Goal: Task Accomplishment & Management: Use online tool/utility

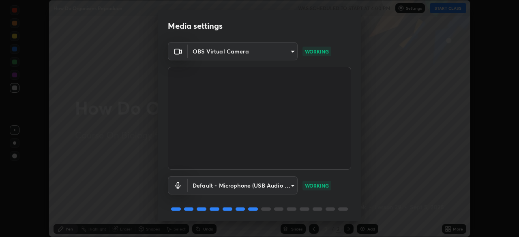
scroll to position [29, 0]
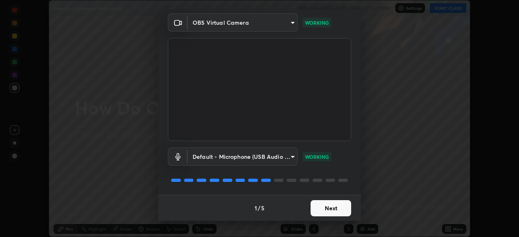
click at [327, 210] on button "Next" at bounding box center [331, 208] width 41 height 16
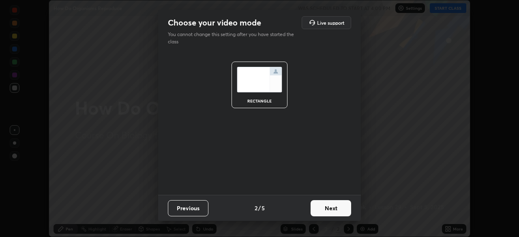
click at [333, 209] on button "Next" at bounding box center [331, 208] width 41 height 16
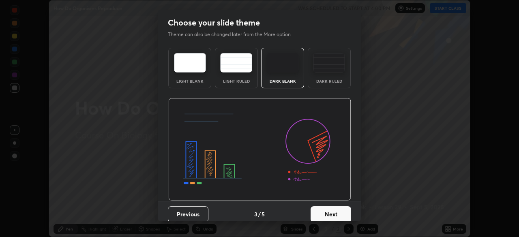
click at [333, 208] on button "Next" at bounding box center [331, 214] width 41 height 16
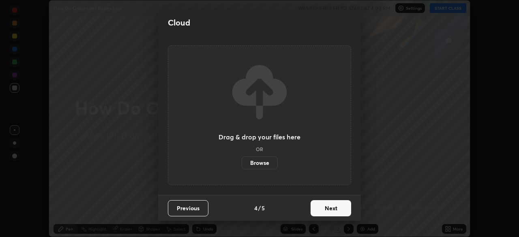
click at [329, 207] on button "Next" at bounding box center [331, 208] width 41 height 16
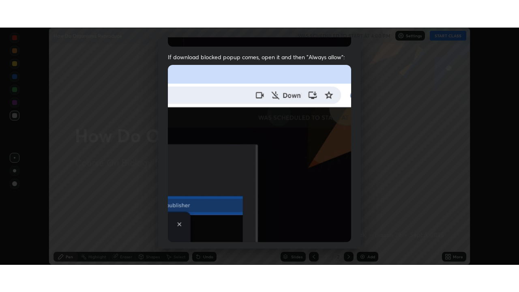
scroll to position [194, 0]
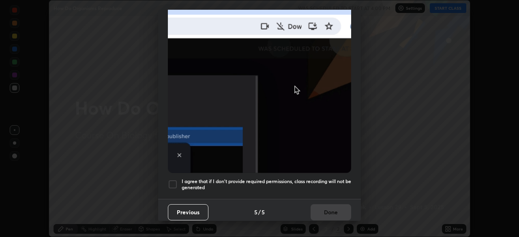
click at [189, 191] on div "Allow "Download multiple files" if prompted: If download blocked popup comes, o…" at bounding box center [259, 29] width 203 height 342
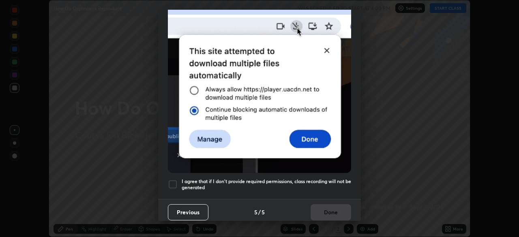
click at [173, 180] on div at bounding box center [173, 185] width 10 height 10
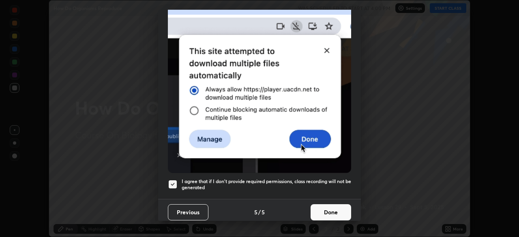
click at [335, 210] on button "Done" at bounding box center [331, 212] width 41 height 16
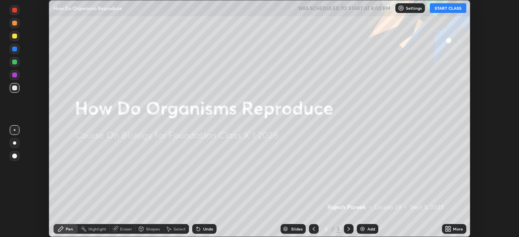
click at [447, 8] on button "START CLASS" at bounding box center [448, 8] width 37 height 10
click at [451, 231] on icon at bounding box center [450, 231] width 2 height 2
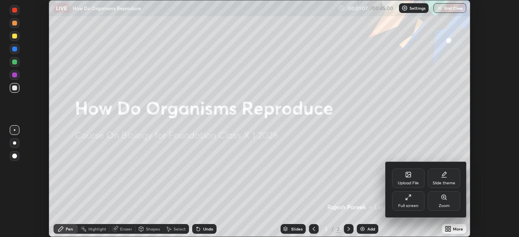
click at [409, 176] on icon at bounding box center [408, 174] width 5 height 5
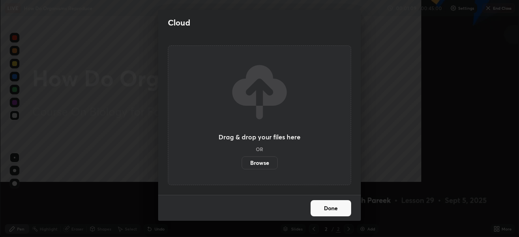
scroll to position [292, 519]
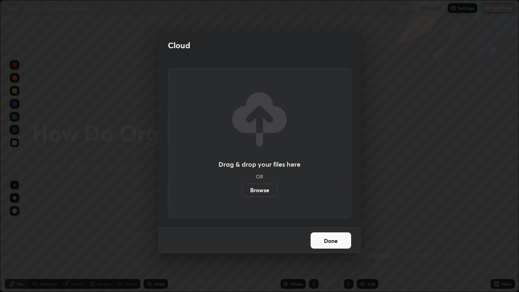
click at [262, 190] on label "Browse" at bounding box center [260, 190] width 36 height 13
click at [242, 190] on input "Browse" at bounding box center [242, 190] width 0 height 13
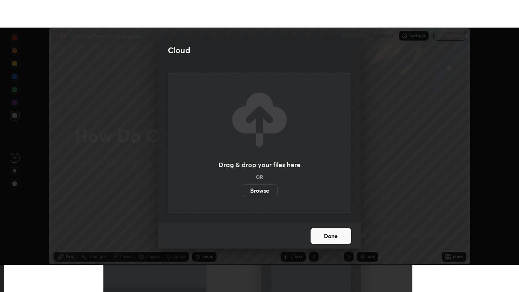
scroll to position [40332, 40050]
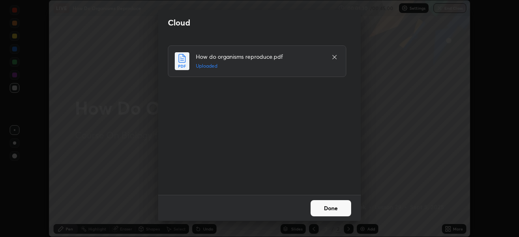
click at [336, 210] on button "Done" at bounding box center [331, 208] width 41 height 16
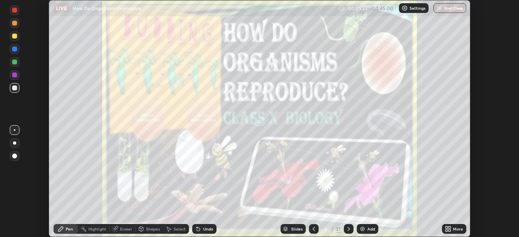
scroll to position [292, 519]
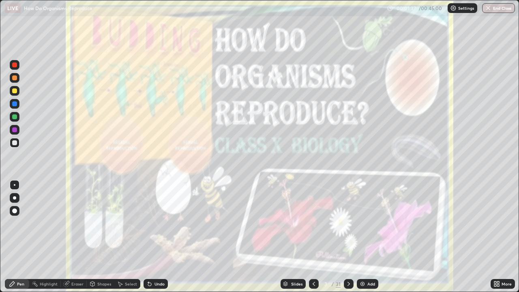
click at [347, 237] on icon at bounding box center [349, 284] width 6 height 6
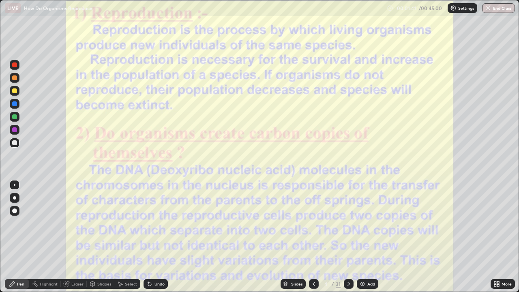
click at [349, 237] on icon at bounding box center [349, 284] width 6 height 6
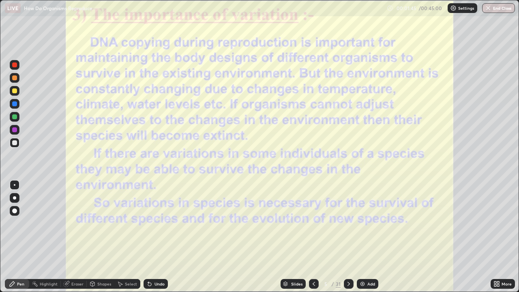
click at [348, 237] on icon at bounding box center [349, 284] width 6 height 6
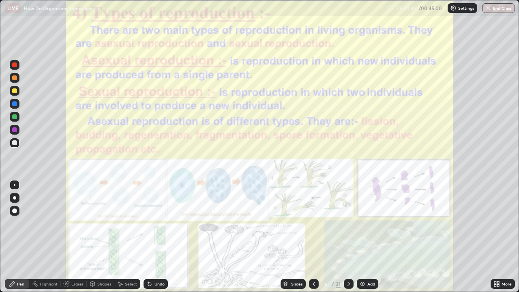
click at [349, 237] on icon at bounding box center [349, 284] width 6 height 6
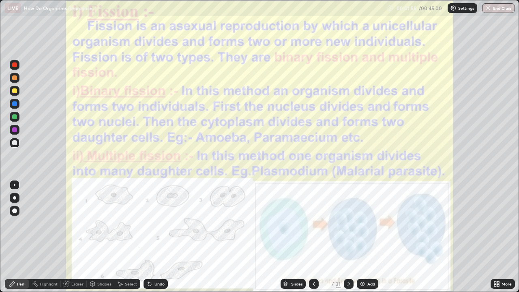
click at [348, 237] on icon at bounding box center [349, 284] width 6 height 6
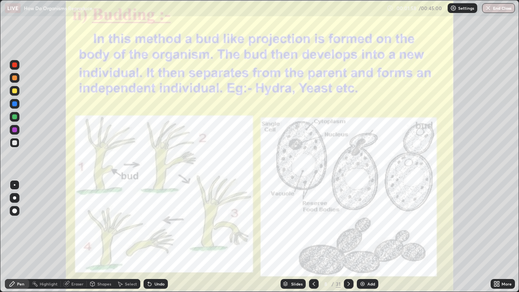
click at [348, 237] on icon at bounding box center [349, 284] width 2 height 4
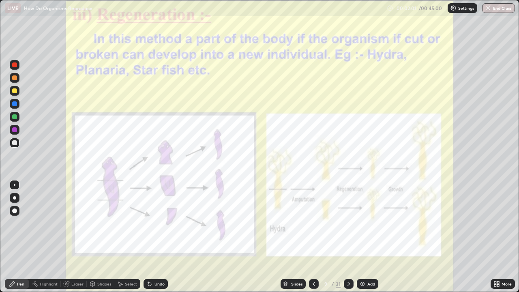
click at [348, 237] on icon at bounding box center [349, 284] width 6 height 6
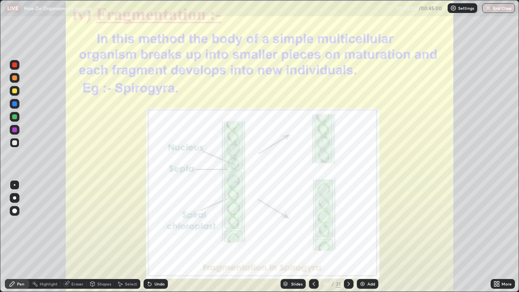
click at [348, 237] on icon at bounding box center [349, 284] width 2 height 4
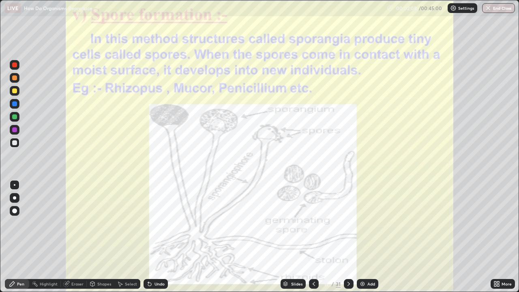
click at [349, 237] on icon at bounding box center [349, 284] width 6 height 6
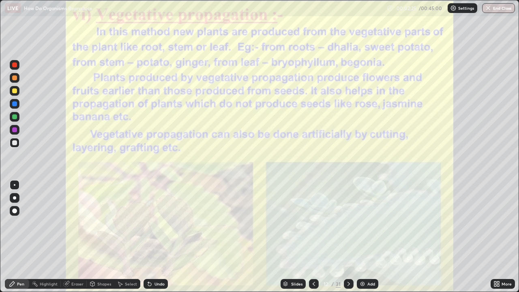
click at [14, 198] on div at bounding box center [14, 197] width 3 height 3
click at [14, 105] on div at bounding box center [14, 103] width 5 height 5
click at [364, 237] on img at bounding box center [362, 284] width 6 height 6
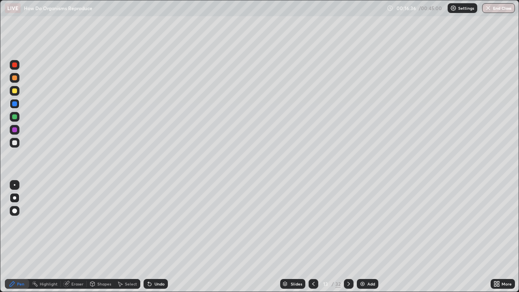
click at [363, 237] on img at bounding box center [362, 284] width 6 height 6
click at [153, 237] on div "Undo" at bounding box center [156, 284] width 24 height 10
click at [15, 91] on div at bounding box center [14, 90] width 5 height 5
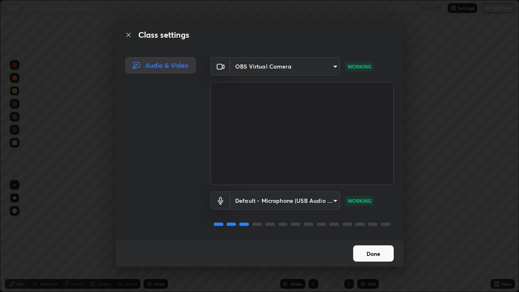
click at [374, 237] on button "Done" at bounding box center [373, 253] width 41 height 16
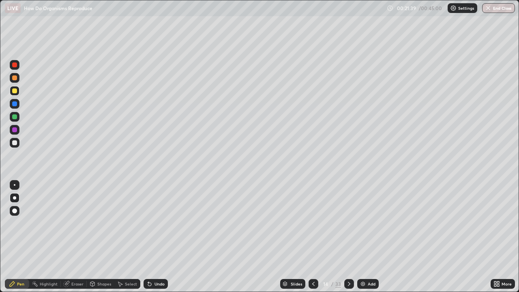
click at [348, 237] on icon at bounding box center [349, 284] width 6 height 6
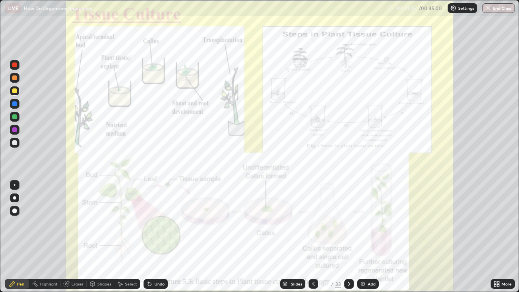
click at [313, 237] on icon at bounding box center [313, 284] width 6 height 6
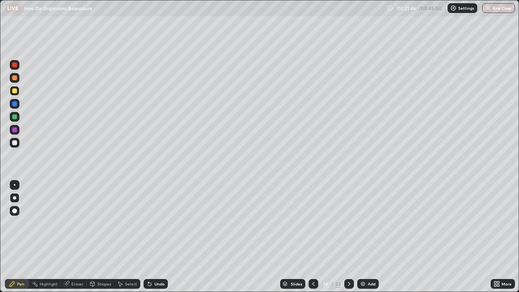
click at [348, 237] on icon at bounding box center [349, 284] width 6 height 6
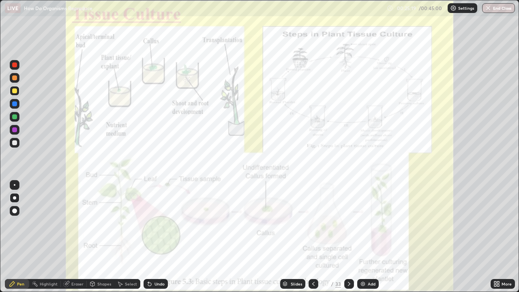
click at [495, 237] on icon at bounding box center [496, 283] width 2 height 2
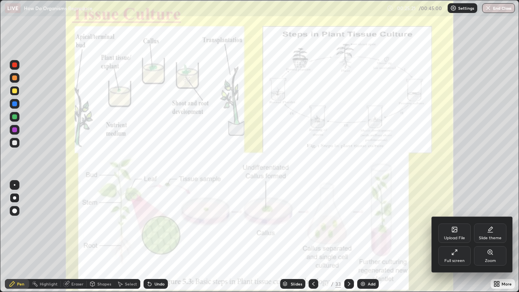
click at [461, 232] on div "Upload File" at bounding box center [455, 233] width 32 height 19
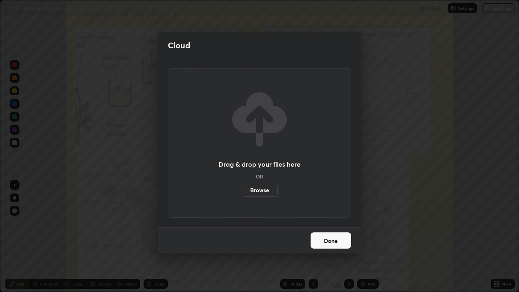
click at [264, 191] on label "Browse" at bounding box center [260, 190] width 36 height 13
click at [242, 191] on input "Browse" at bounding box center [242, 190] width 0 height 13
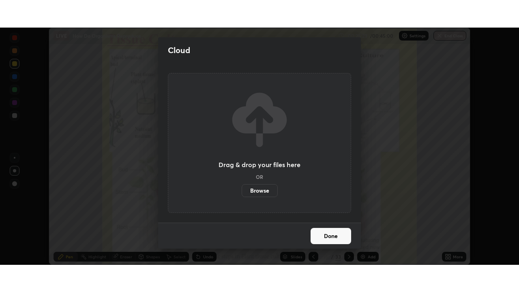
scroll to position [40332, 40050]
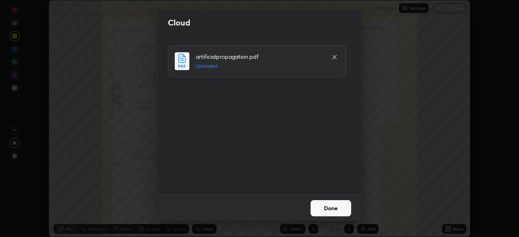
click at [336, 209] on button "Done" at bounding box center [331, 208] width 41 height 16
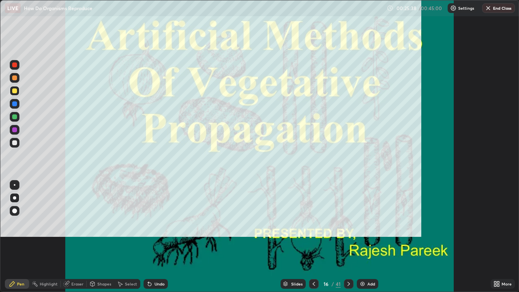
scroll to position [292, 519]
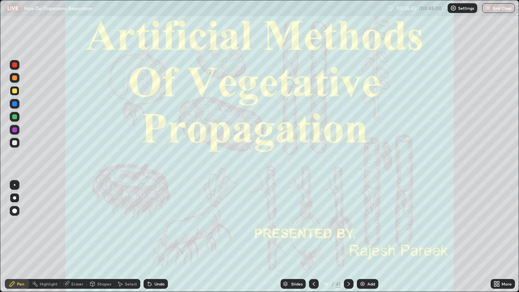
click at [348, 237] on icon at bounding box center [349, 284] width 6 height 6
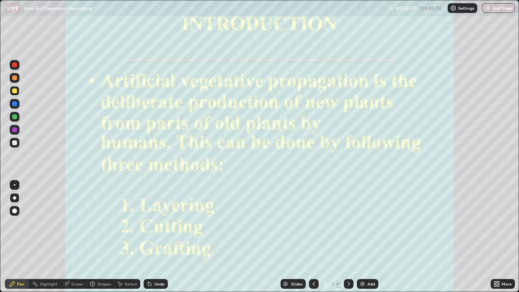
click at [348, 237] on icon at bounding box center [349, 284] width 6 height 6
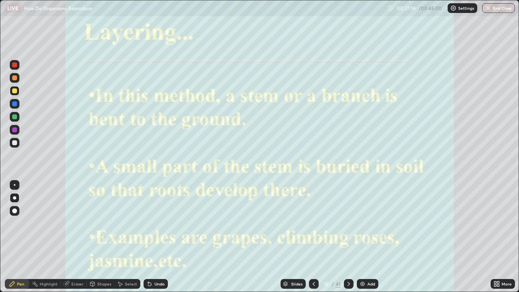
click at [348, 237] on icon at bounding box center [349, 284] width 6 height 6
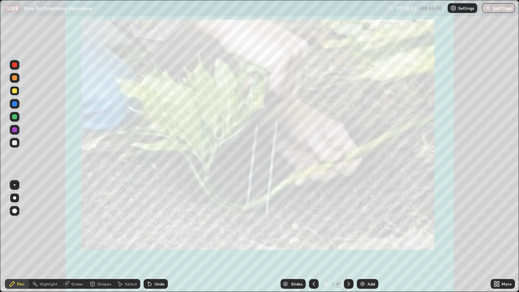
click at [347, 237] on icon at bounding box center [349, 284] width 6 height 6
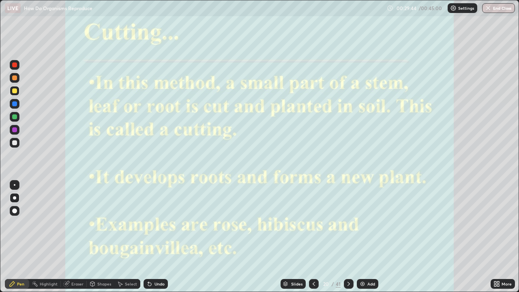
click at [348, 237] on icon at bounding box center [349, 284] width 6 height 6
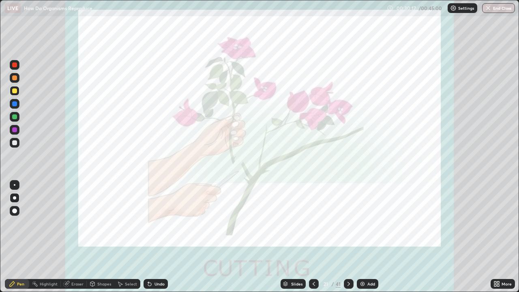
click at [348, 237] on icon at bounding box center [349, 284] width 6 height 6
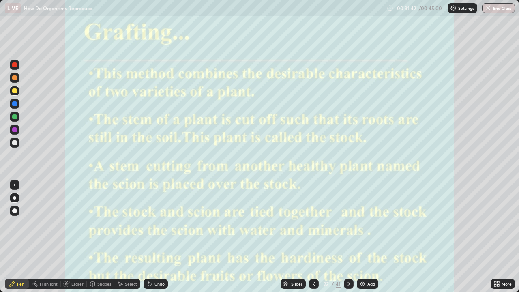
click at [153, 237] on div "Undo" at bounding box center [156, 284] width 24 height 10
click at [496, 237] on icon at bounding box center [496, 283] width 2 height 2
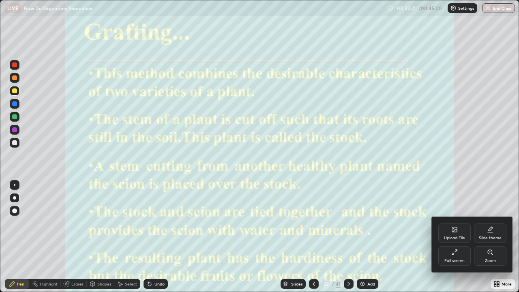
click at [496, 209] on div at bounding box center [259, 146] width 519 height 292
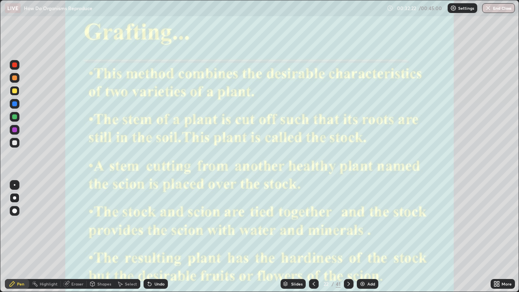
click at [499, 10] on button "End Class" at bounding box center [498, 8] width 33 height 10
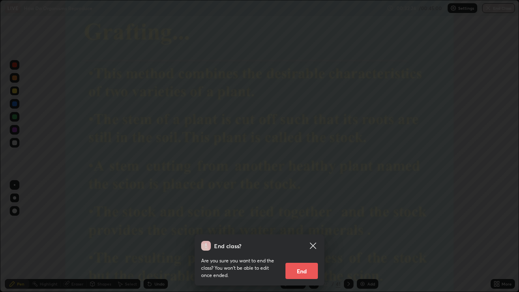
click at [303, 237] on button "End" at bounding box center [302, 271] width 32 height 16
